Goal: Information Seeking & Learning: Learn about a topic

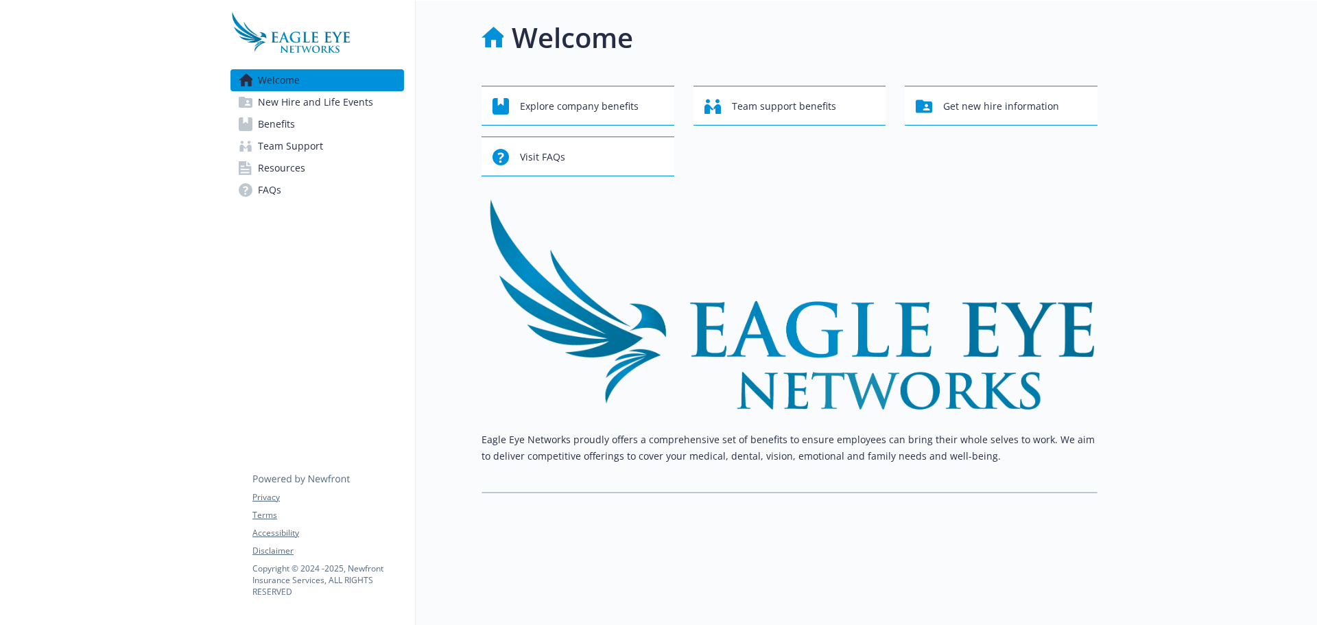
click at [335, 130] on link "Benefits" at bounding box center [318, 124] width 174 height 22
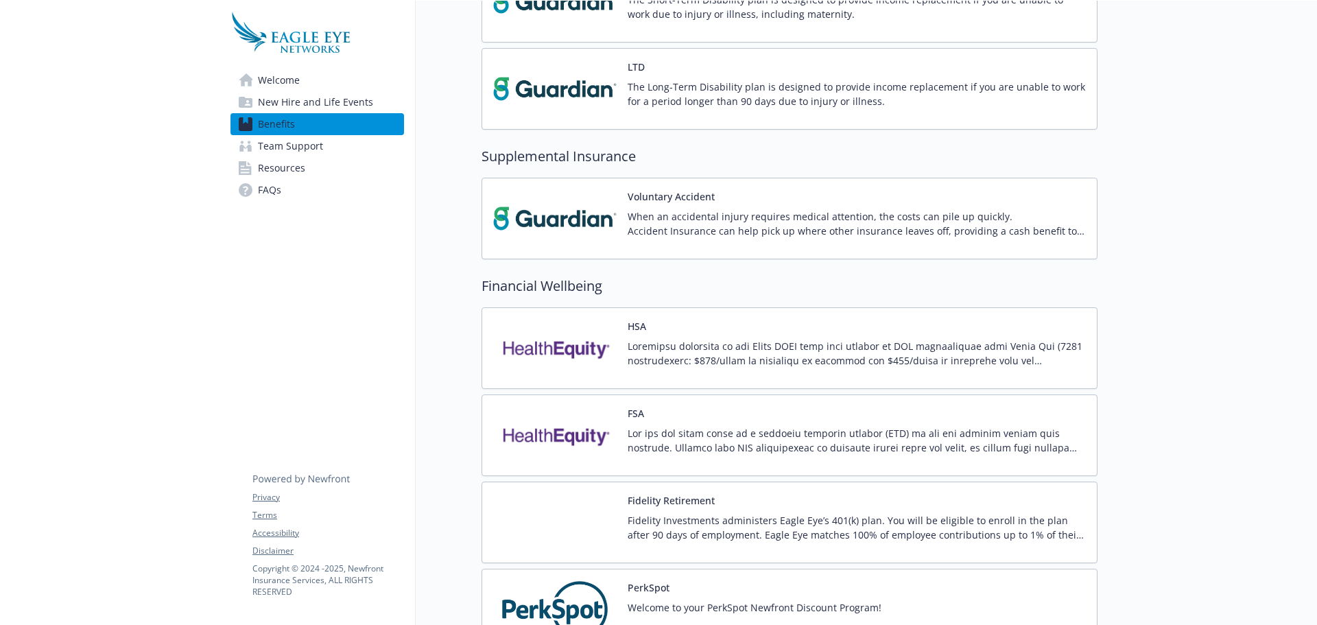
scroll to position [1235, 0]
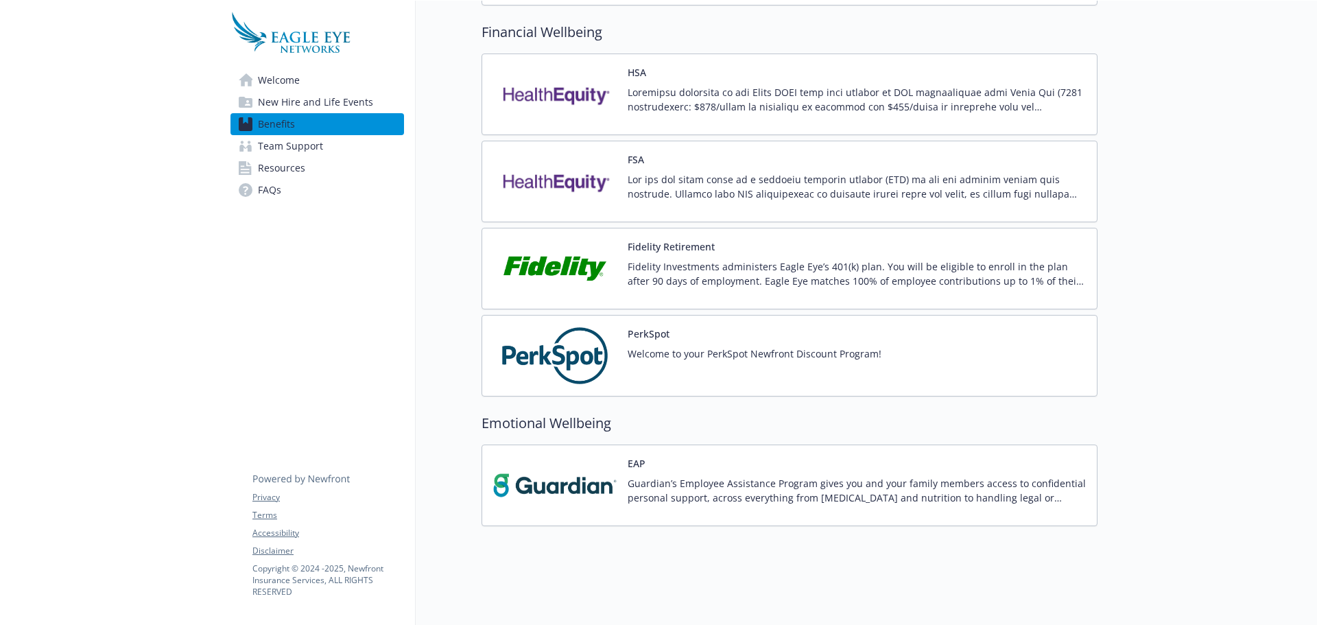
click at [639, 346] on p "Welcome to your PerkSpot Newfront Discount Program!" at bounding box center [755, 353] width 254 height 14
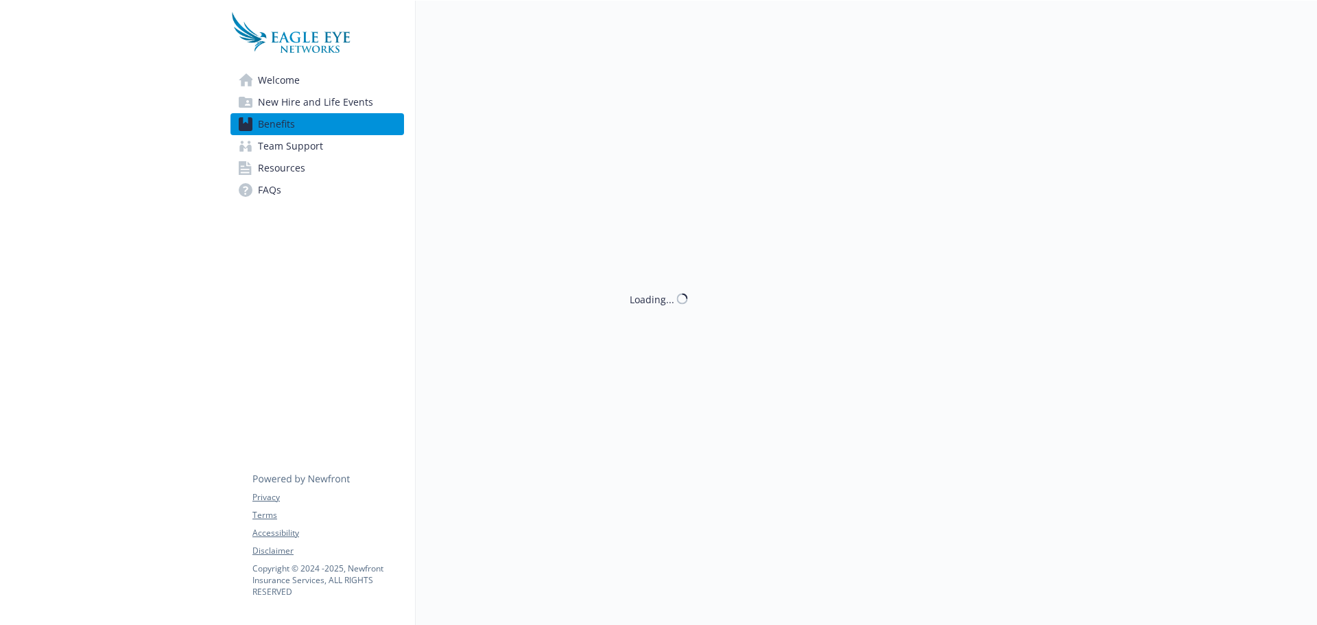
scroll to position [1235, 0]
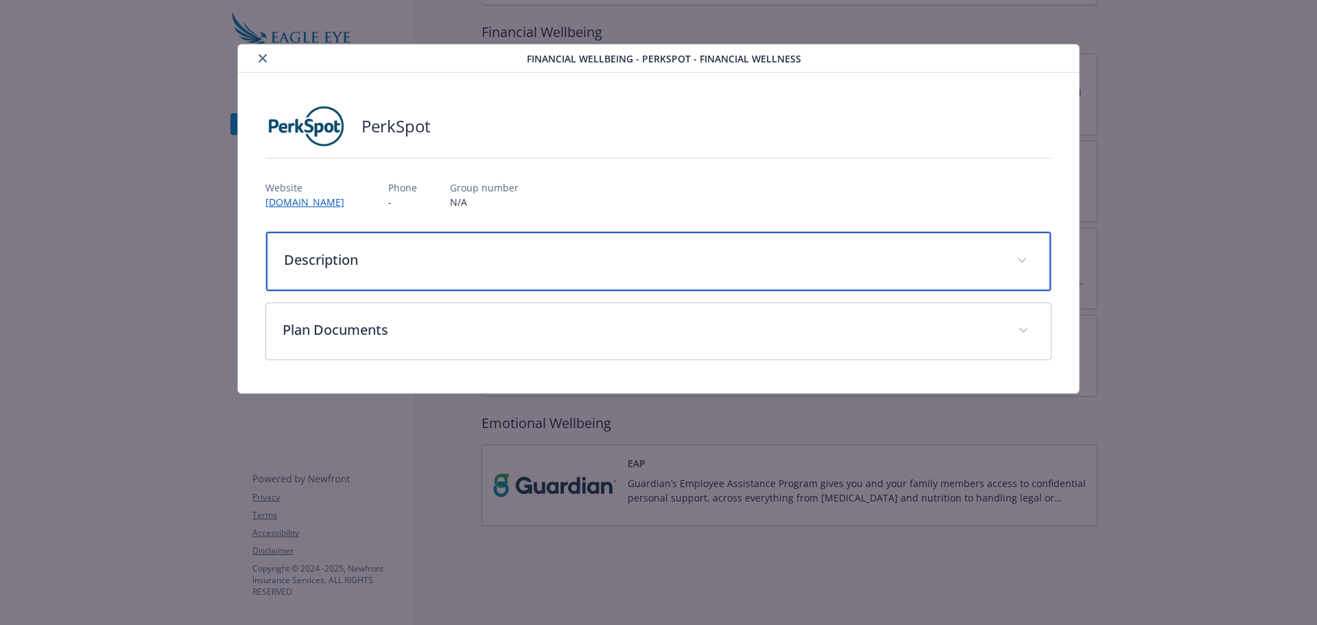
click at [613, 270] on div "Description" at bounding box center [659, 261] width 786 height 59
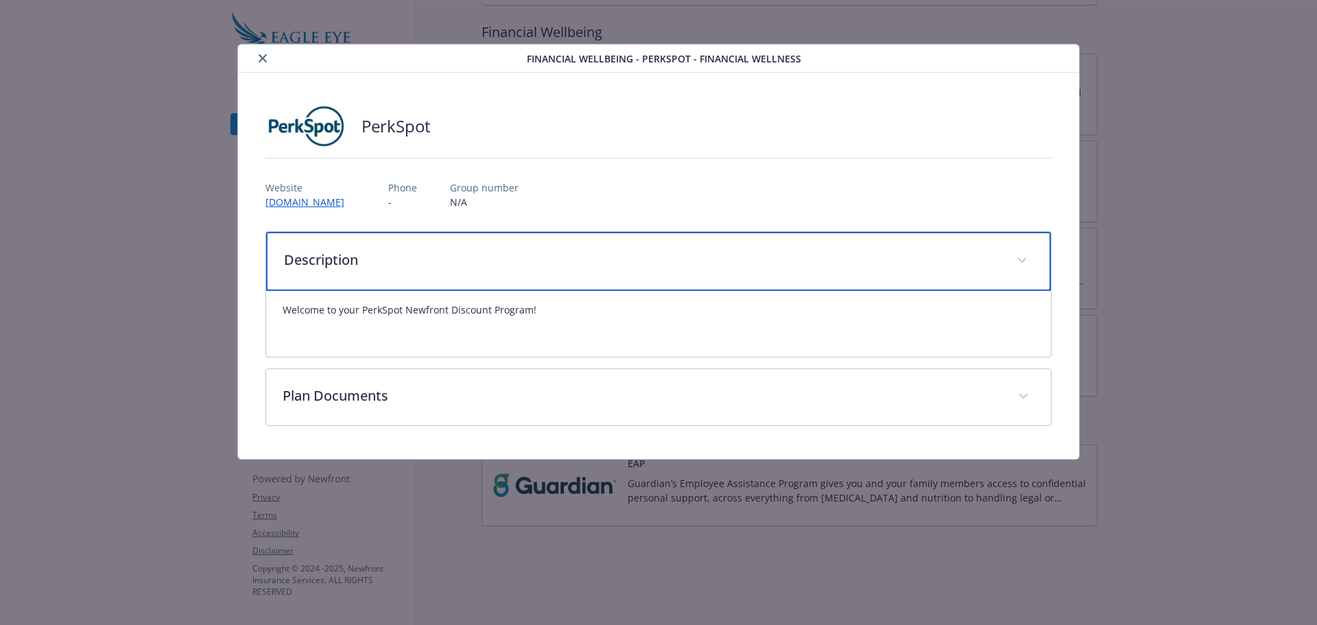
click at [613, 270] on div "Description" at bounding box center [659, 261] width 786 height 59
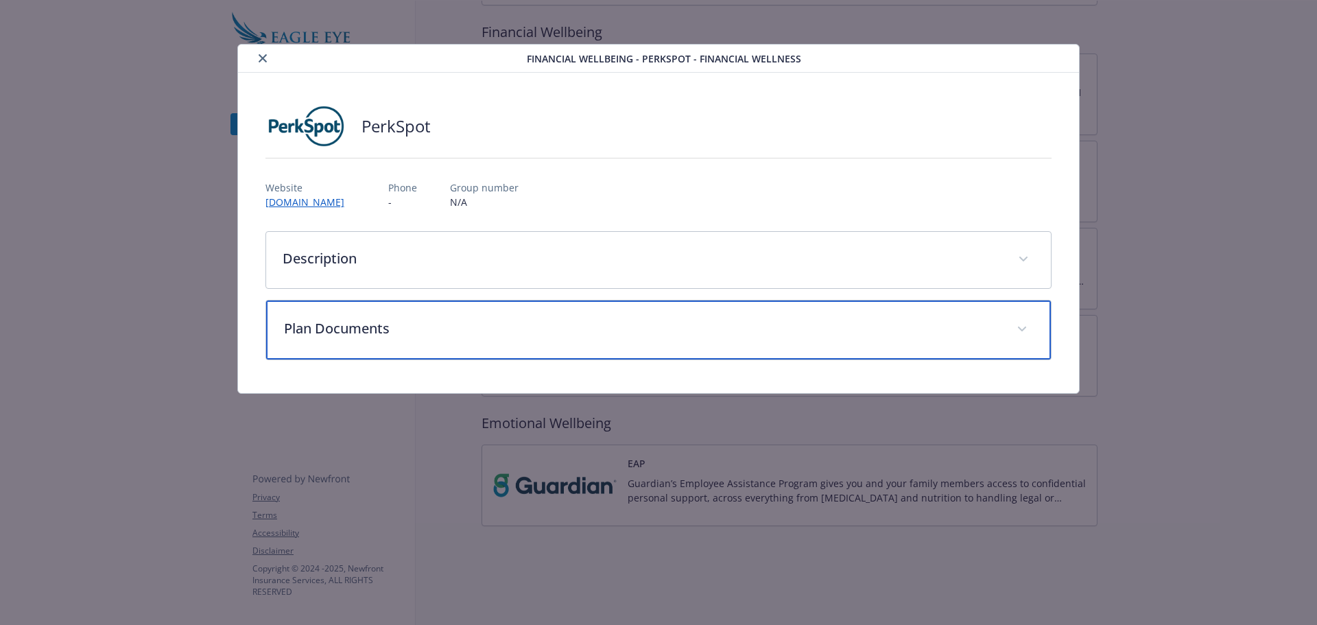
click at [649, 343] on div "Plan Documents" at bounding box center [659, 329] width 786 height 59
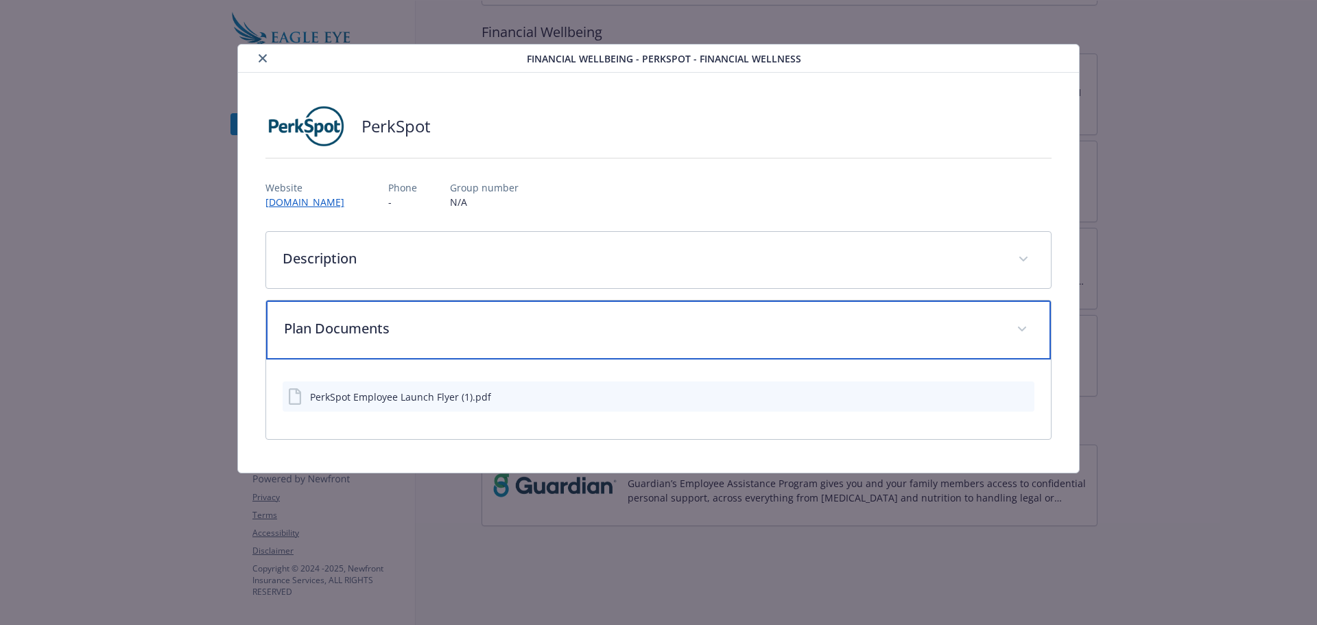
click at [649, 341] on div "Plan Documents" at bounding box center [659, 329] width 786 height 59
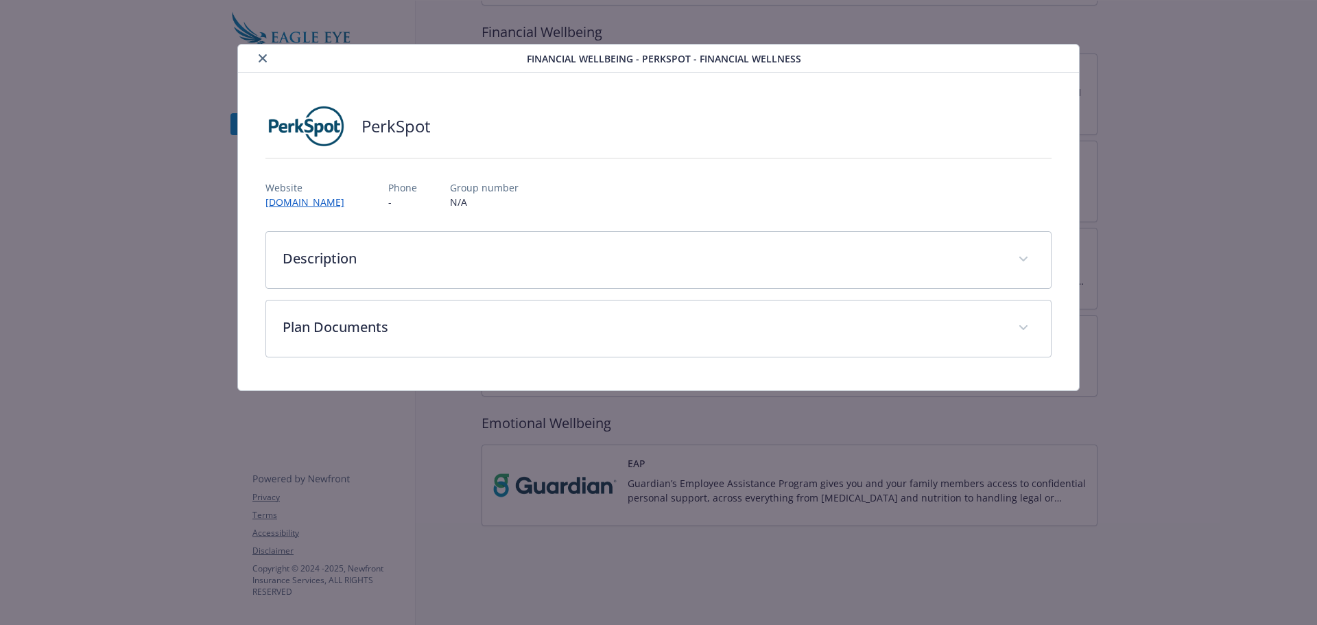
click at [269, 58] on button "close" at bounding box center [263, 58] width 16 height 16
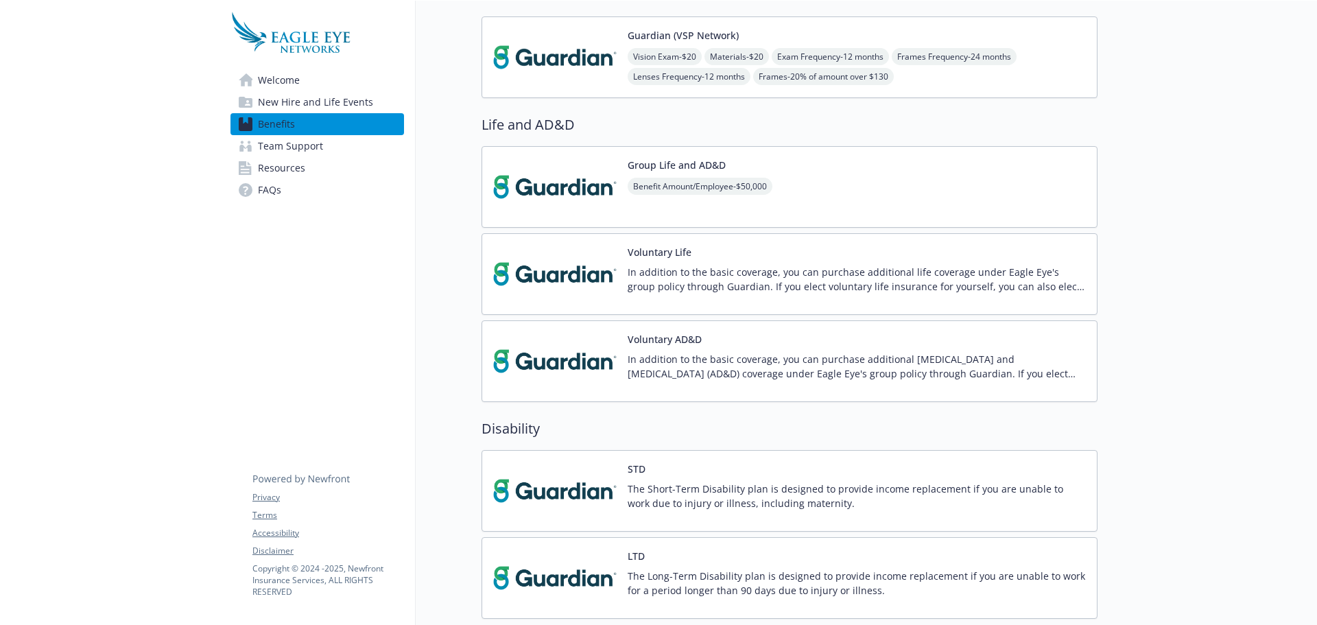
scroll to position [480, 0]
